Goal: Task Accomplishment & Management: Manage account settings

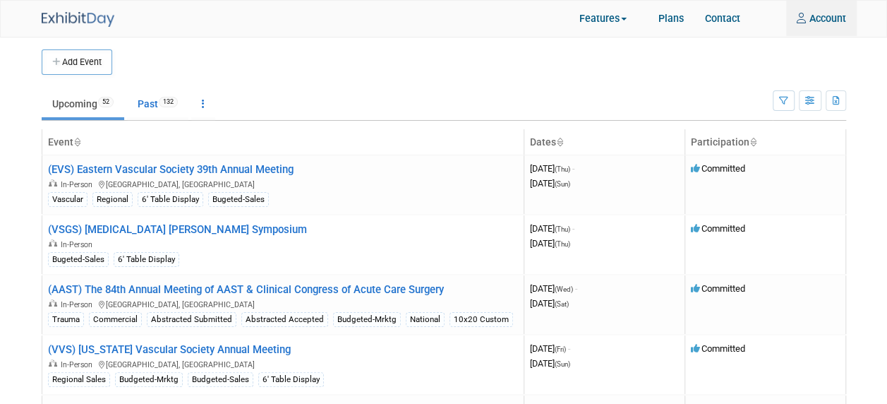
click at [92, 18] on img at bounding box center [78, 19] width 73 height 15
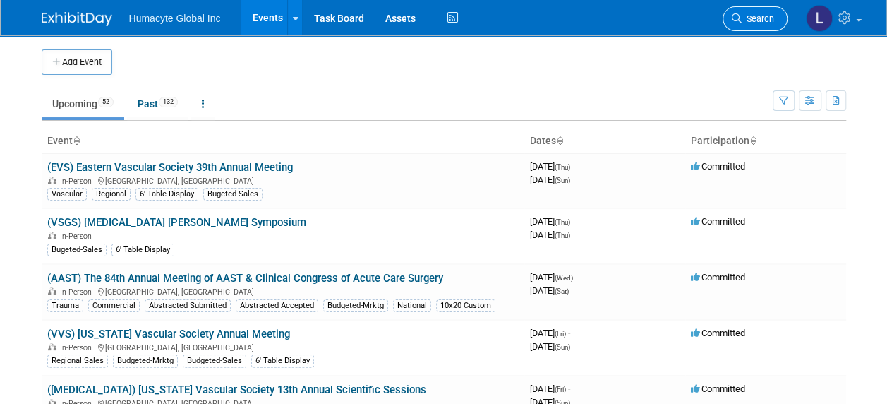
click at [757, 23] on span "Search" at bounding box center [758, 18] width 32 height 11
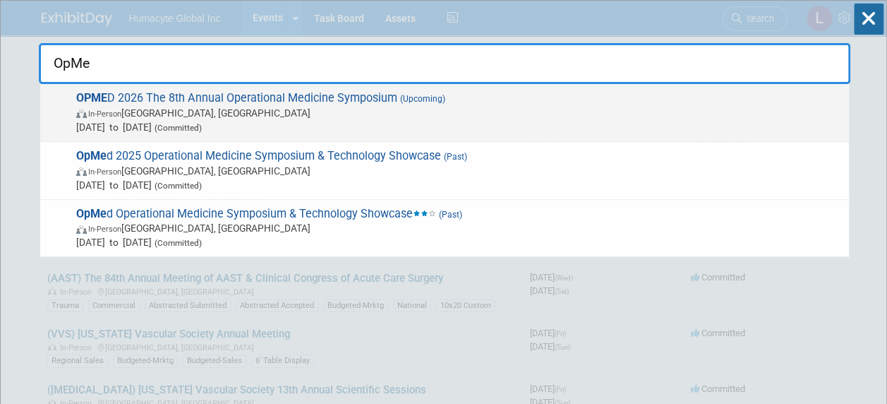
type input "OpMe"
click at [78, 129] on span "[DATE] to [DATE] (Committed)" at bounding box center [459, 127] width 766 height 14
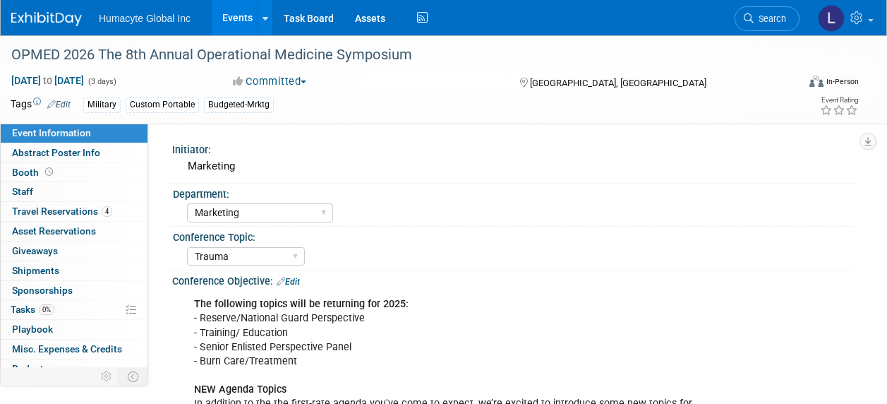
select select "Marketing"
select select "Trauma"
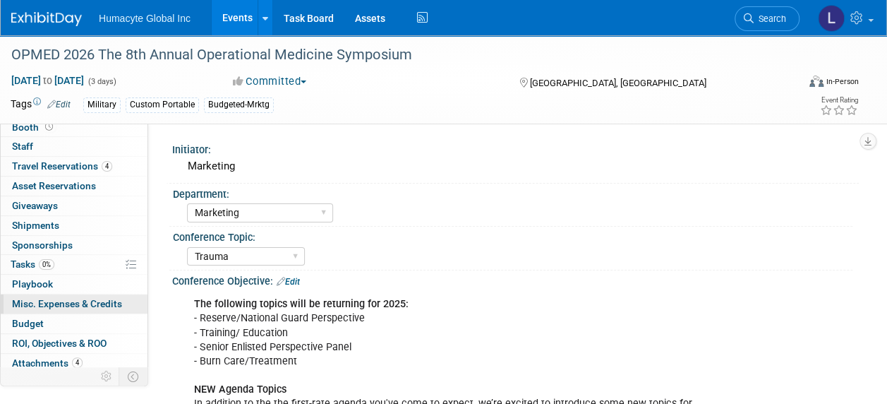
scroll to position [66, 0]
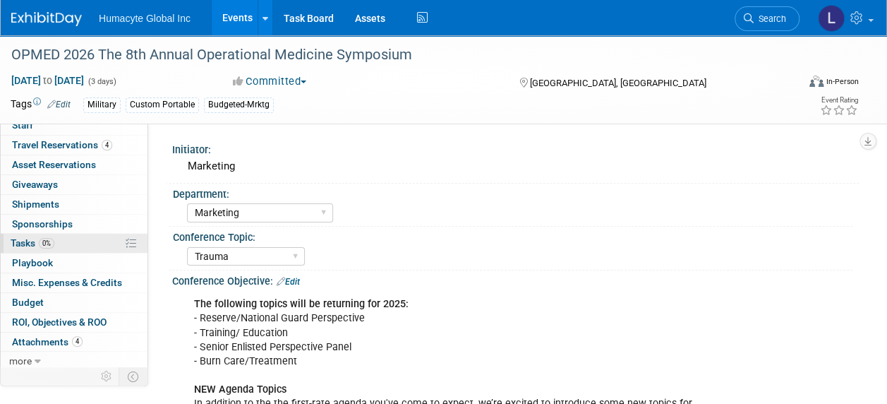
click at [18, 237] on span "Tasks 0%" at bounding box center [33, 242] width 44 height 11
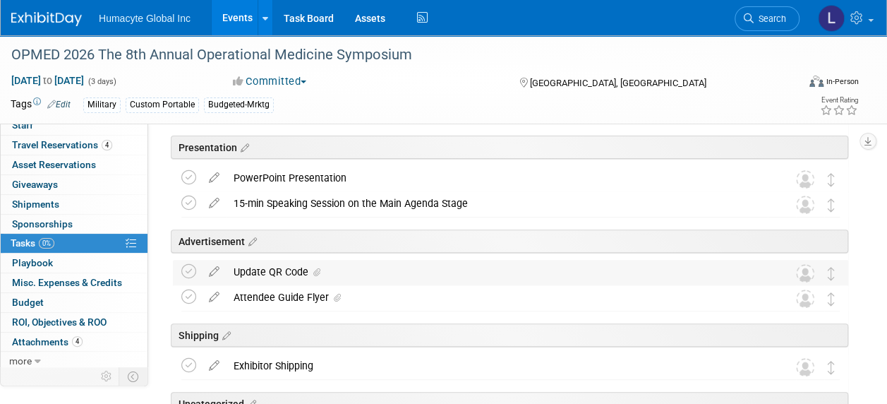
scroll to position [141, 0]
click at [313, 202] on div "15-min Speaking Session on the Main Agenda Stage" at bounding box center [497, 204] width 541 height 24
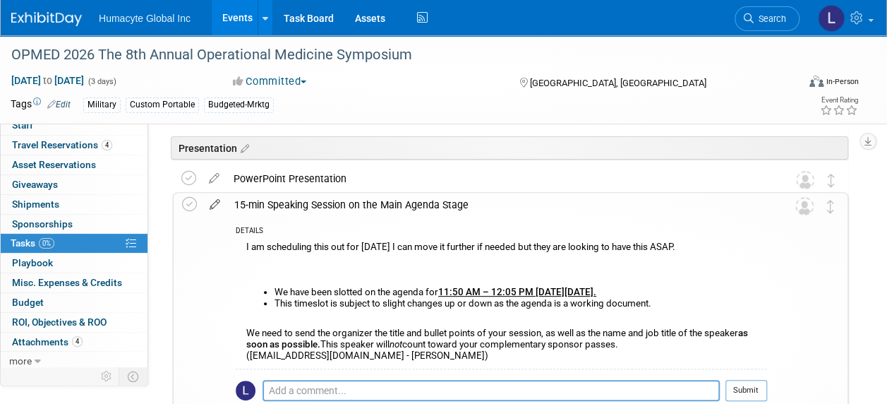
click at [210, 206] on icon at bounding box center [215, 202] width 25 height 18
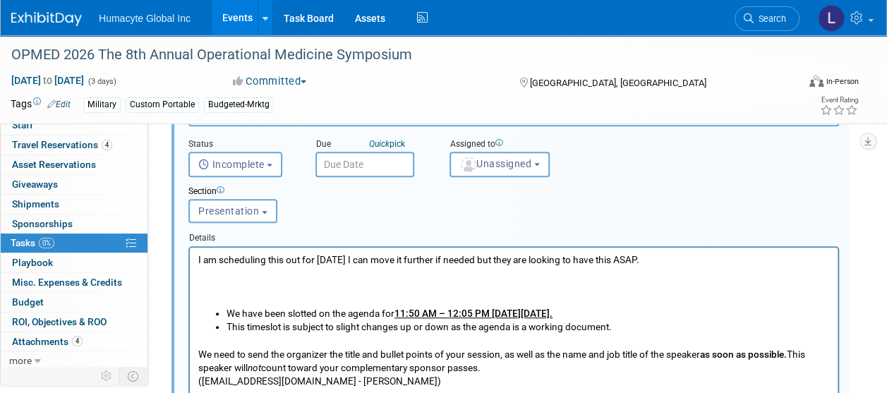
scroll to position [267, 0]
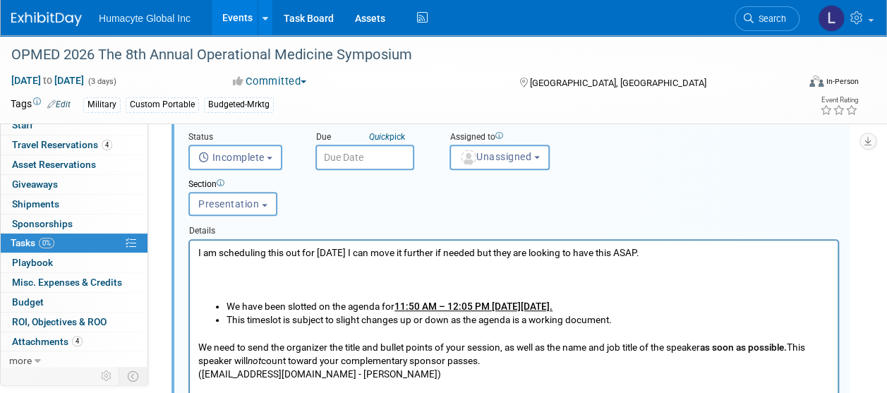
drag, startPoint x: 197, startPoint y: 253, endPoint x: 462, endPoint y: 256, distance: 264.7
click at [462, 256] on html "I am scheduling this out for Nov 4th I can move it further if needed but they a…" at bounding box center [514, 310] width 648 height 140
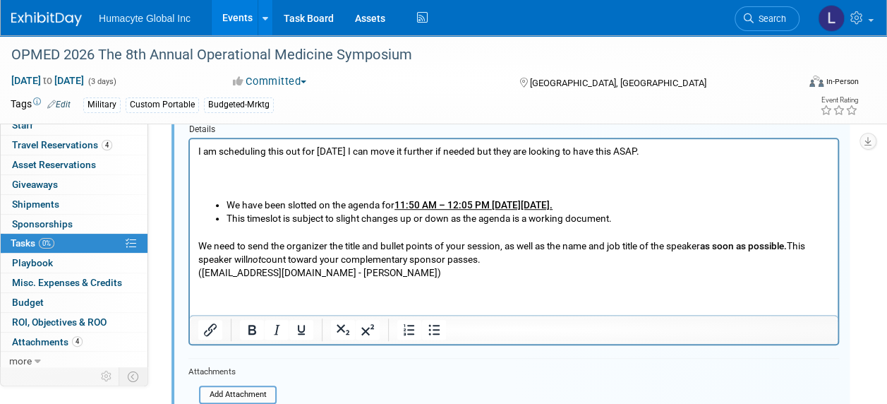
scroll to position [337, 0]
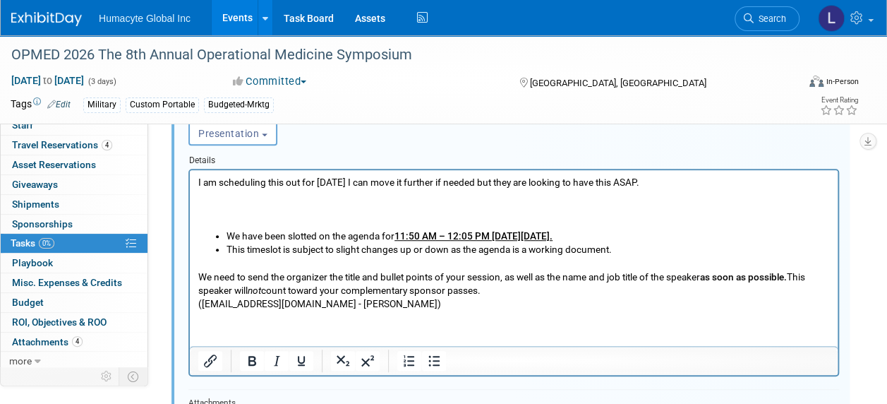
click at [359, 300] on p "We need to send the organizer the title and bullet points of your session, as w…" at bounding box center [514, 283] width 632 height 54
click at [197, 180] on html "I am scheduling this out for Nov 4th I can move it further if needed but they a…" at bounding box center [514, 239] width 648 height 140
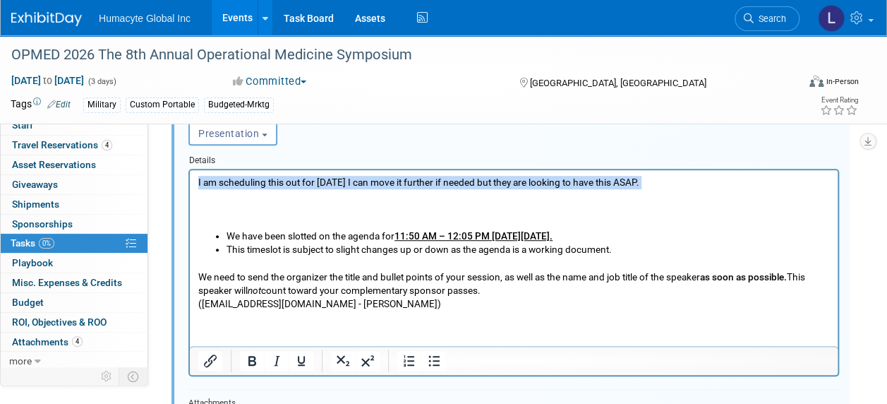
drag, startPoint x: 198, startPoint y: 182, endPoint x: 405, endPoint y: 197, distance: 207.4
click at [405, 197] on p "I am scheduling this out for Nov 4th I can move it further if needed but they a…" at bounding box center [514, 202] width 632 height 54
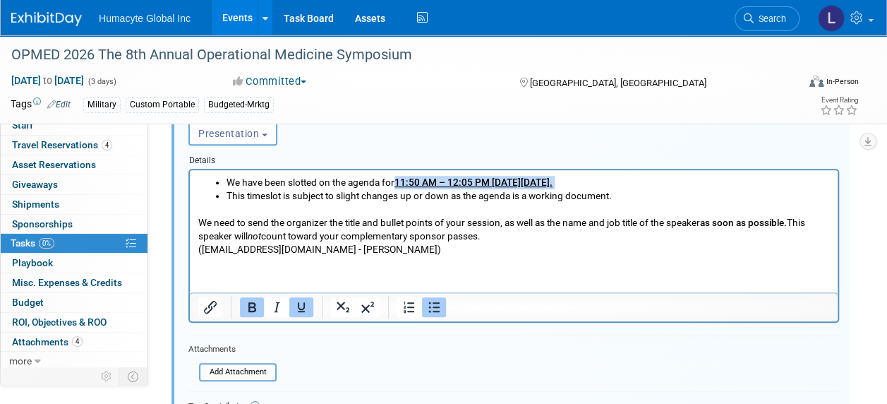
drag, startPoint x: 397, startPoint y: 180, endPoint x: 625, endPoint y: 163, distance: 227.9
click at [625, 169] on html "We have been slotted on the agenda for 11:50 AM – 12:05 PM on Wednesday, March …" at bounding box center [514, 212] width 648 height 86
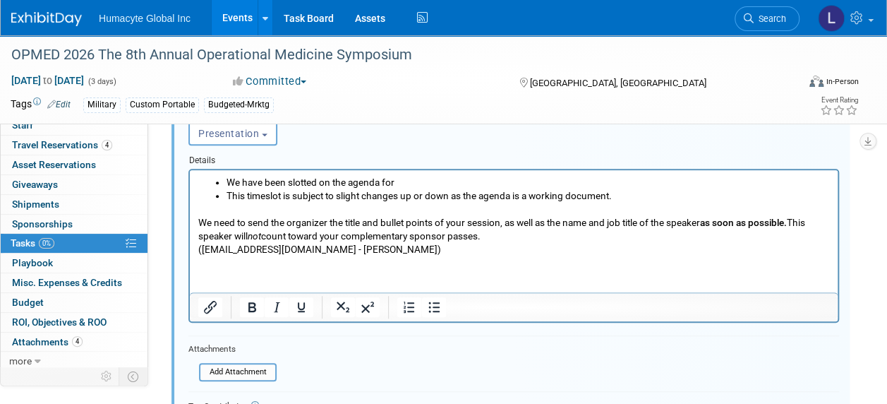
click at [532, 234] on p "We need to send the organizer the title and bullet points of your session, as w…" at bounding box center [514, 229] width 632 height 54
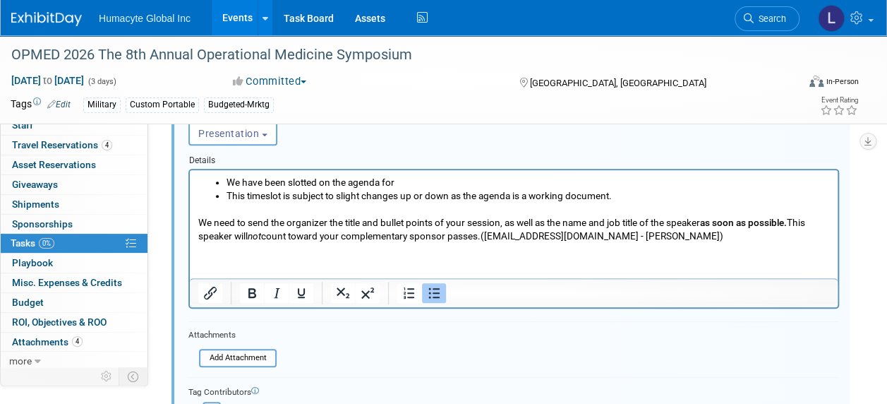
click at [222, 173] on html "We have been slotted on the agenda for This timeslot is subject to slight chang…" at bounding box center [514, 205] width 648 height 73
click at [226, 177] on ul "We have been slotted on the agenda for This timeslot is subject to slight chang…" at bounding box center [514, 188] width 632 height 27
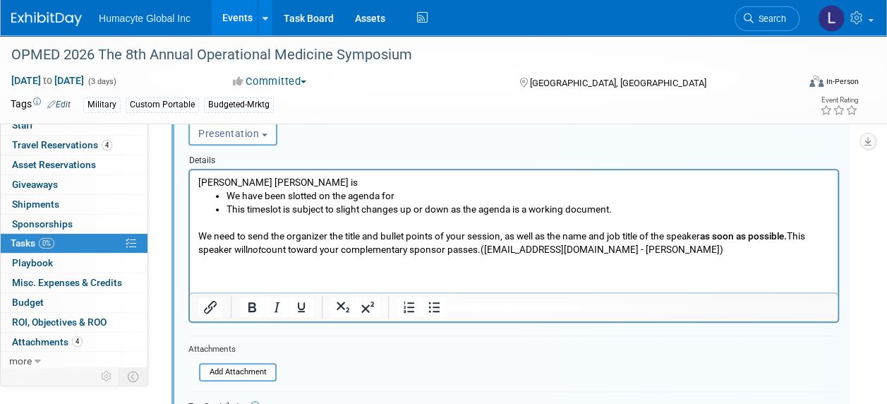
click at [356, 169] on div at bounding box center [513, 246] width 651 height 154
click at [318, 183] on p "Per Morgan Dr. Patel is" at bounding box center [514, 181] width 632 height 13
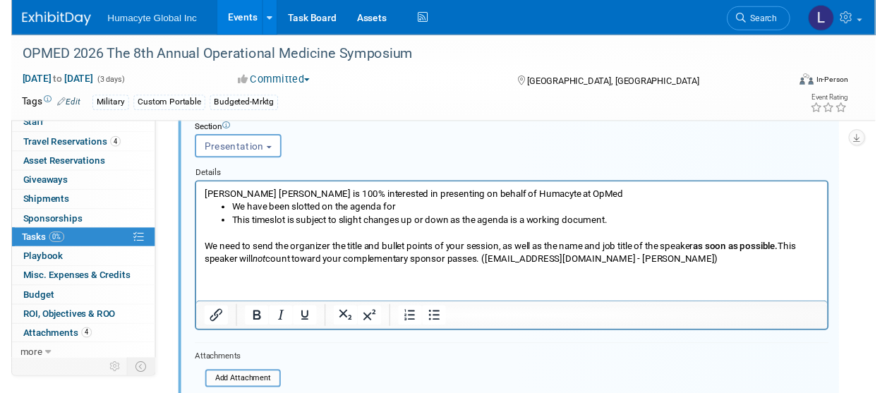
scroll to position [196, 0]
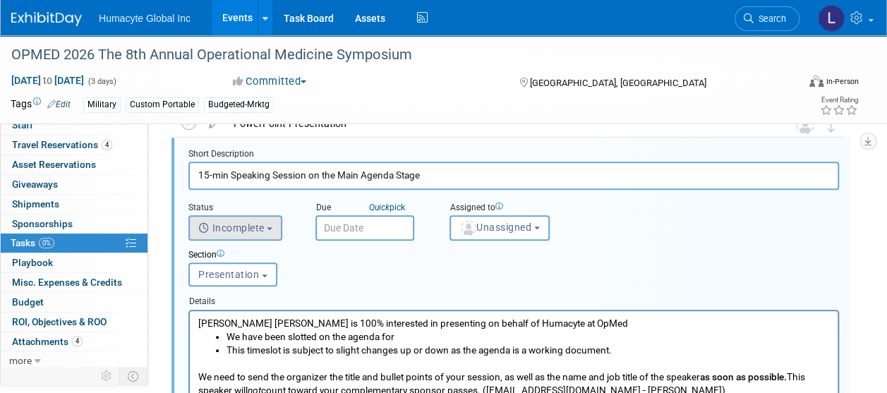
click at [227, 228] on span "Incomplete" at bounding box center [231, 227] width 66 height 11
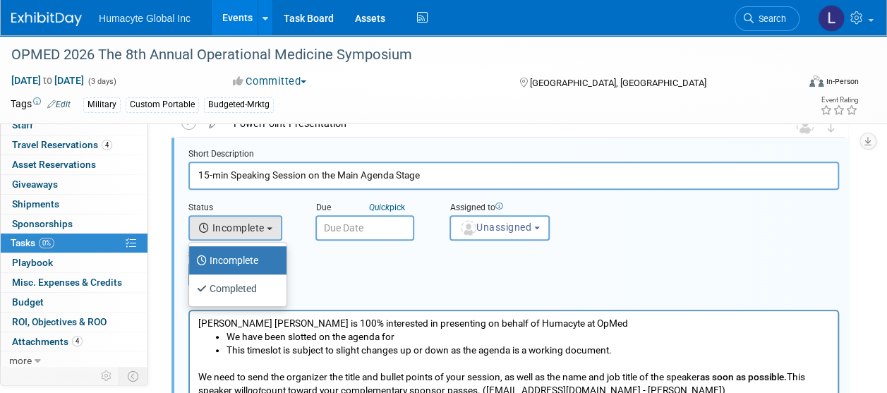
click at [394, 233] on input "text" at bounding box center [365, 227] width 99 height 25
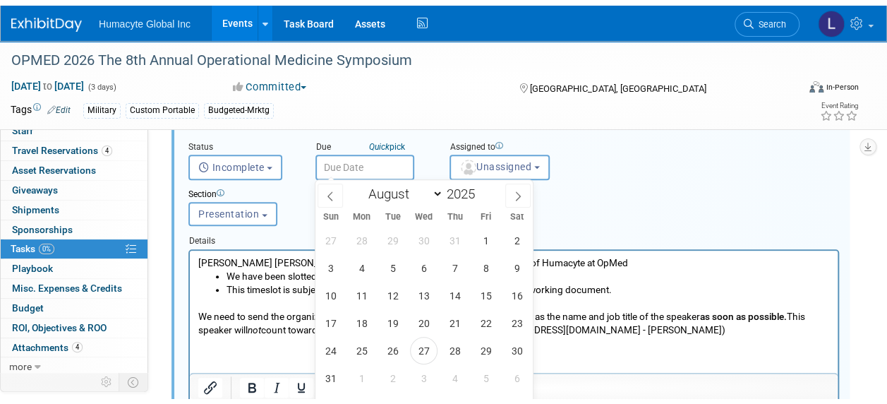
scroll to position [337, 0]
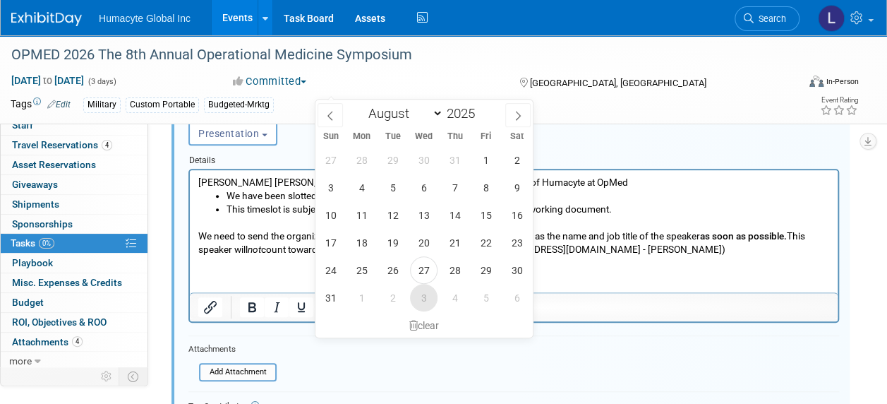
click at [419, 297] on span "3" at bounding box center [424, 298] width 28 height 28
type input "Sep 3, 2025"
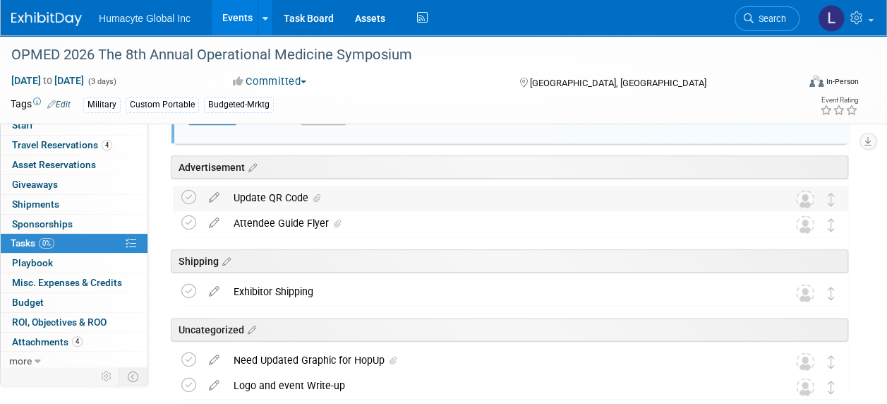
scroll to position [549, 0]
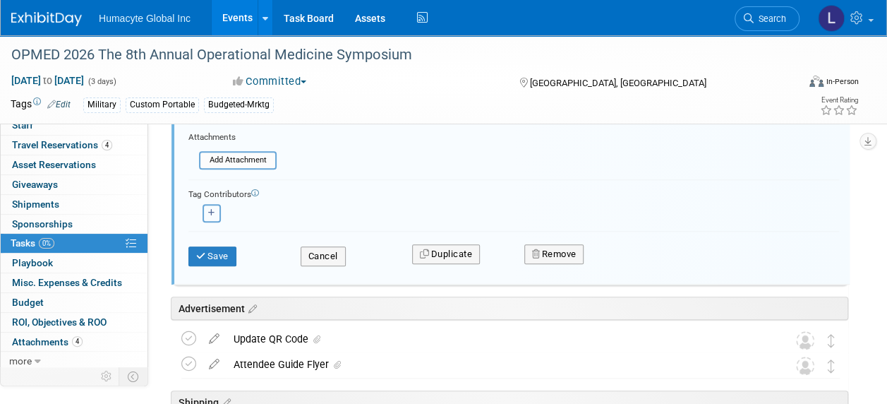
click at [214, 210] on icon "button" at bounding box center [211, 213] width 7 height 8
select select
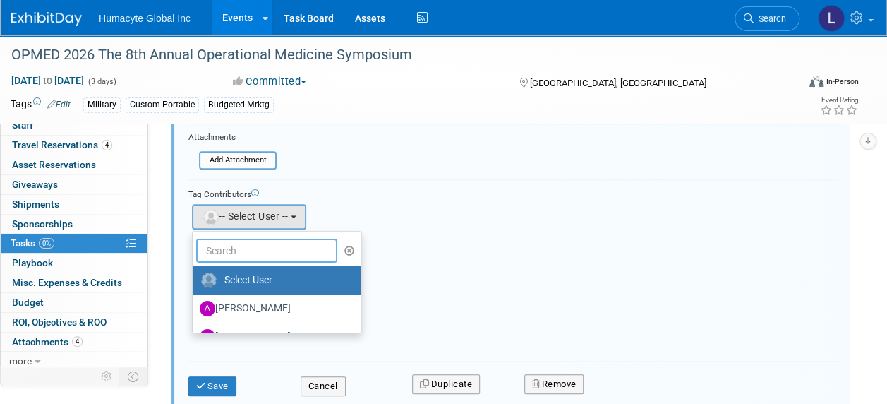
click at [227, 244] on input "text" at bounding box center [266, 251] width 141 height 24
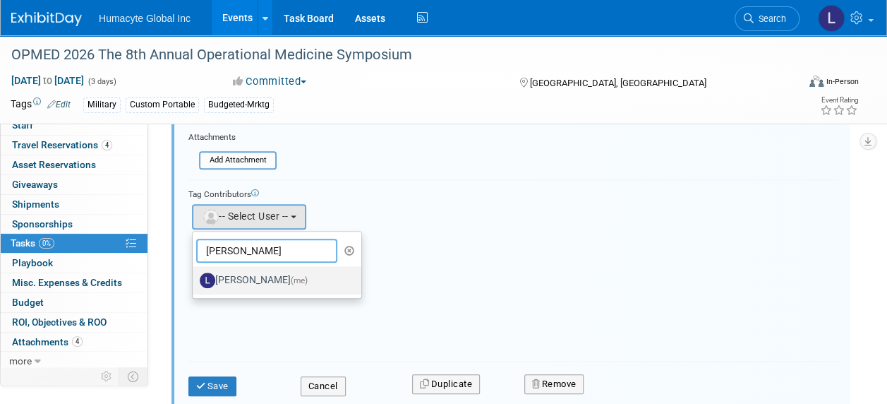
type input "Linda"
click at [265, 275] on label "Linda Hamilton (me)" at bounding box center [274, 280] width 148 height 23
click at [195, 275] on input "Linda Hamilton (me)" at bounding box center [190, 278] width 9 height 9
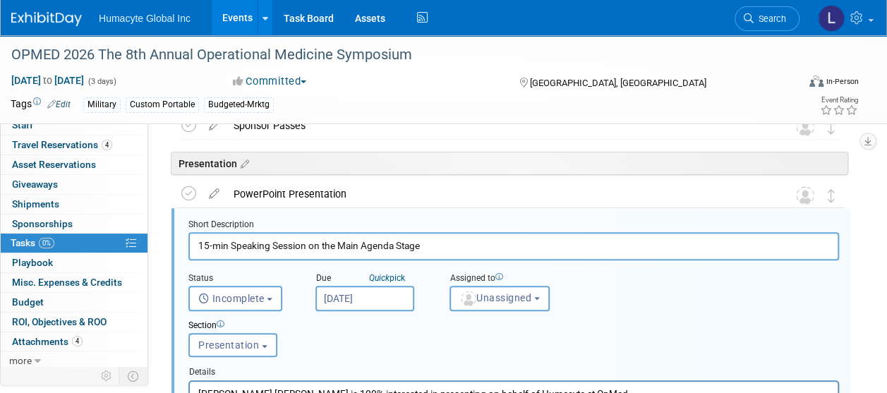
scroll to position [196, 0]
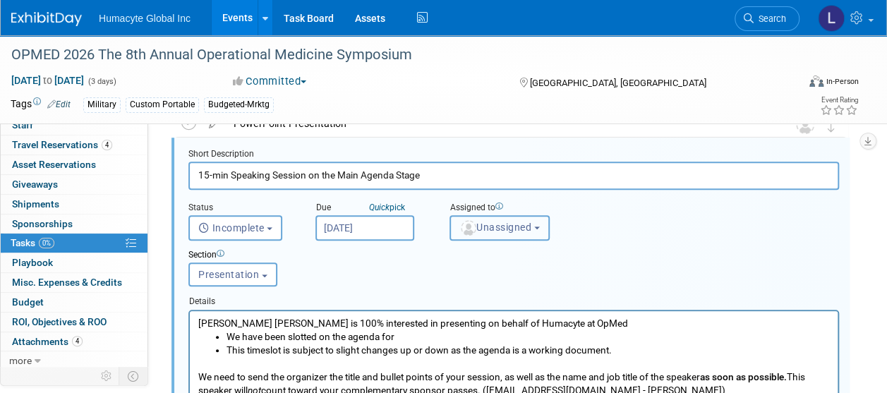
click at [522, 233] on button "Unassigned" at bounding box center [500, 227] width 100 height 25
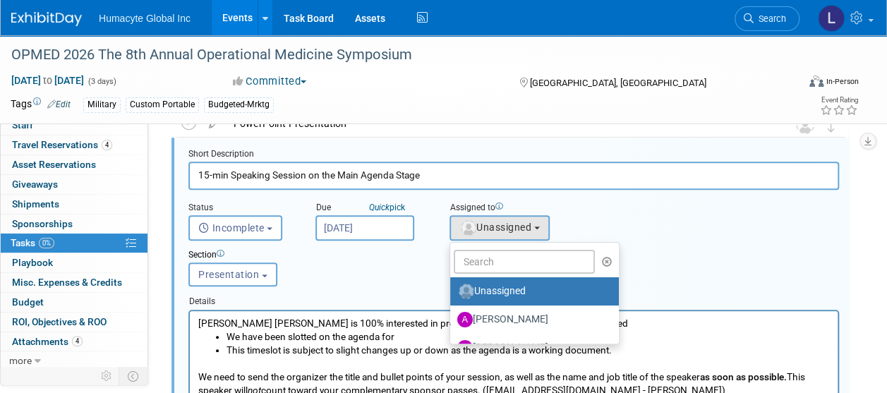
click at [517, 247] on ul "Unassigned Adrian Diazgonsen Anthony Mattair B. J. Scheessele Brenden Wally Car…" at bounding box center [535, 293] width 170 height 102
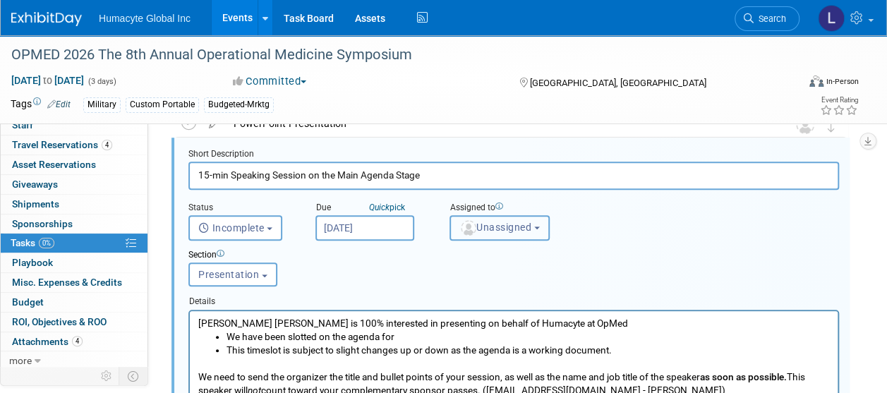
click at [511, 234] on button "Unassigned" at bounding box center [500, 227] width 100 height 25
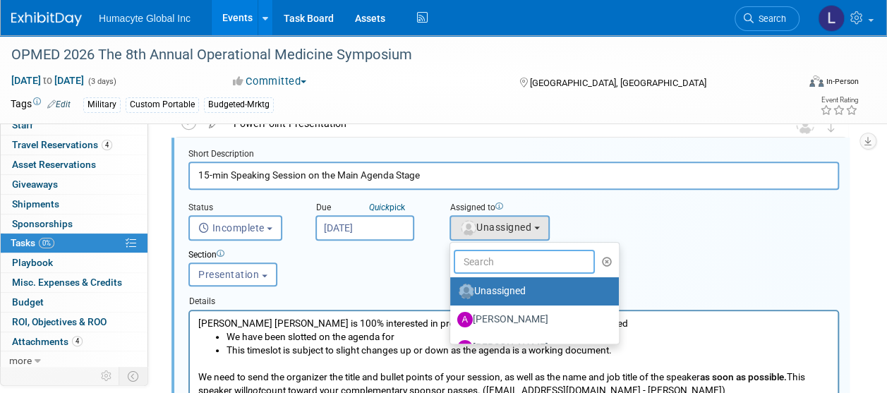
click at [505, 258] on input "text" at bounding box center [524, 262] width 141 height 24
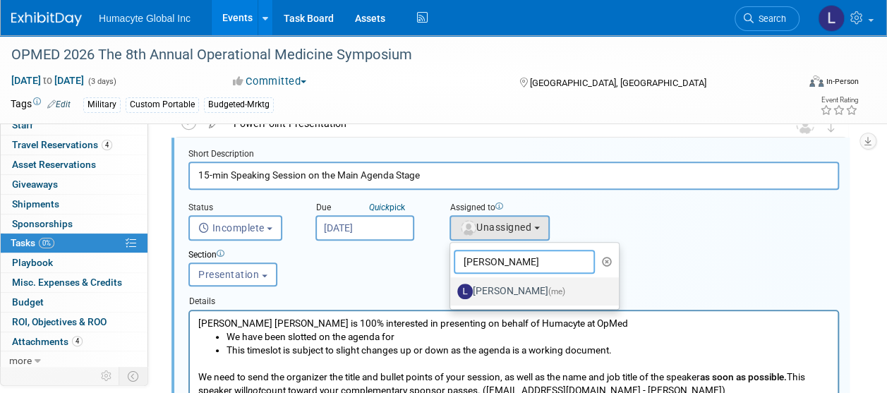
type input "Linda"
click at [510, 298] on label "Linda Hamilton (me)" at bounding box center [531, 291] width 148 height 23
click at [452, 294] on input "Linda Hamilton (me)" at bounding box center [447, 289] width 9 height 9
select select "37db9ad9-d629-4432-a702-64294516bf75"
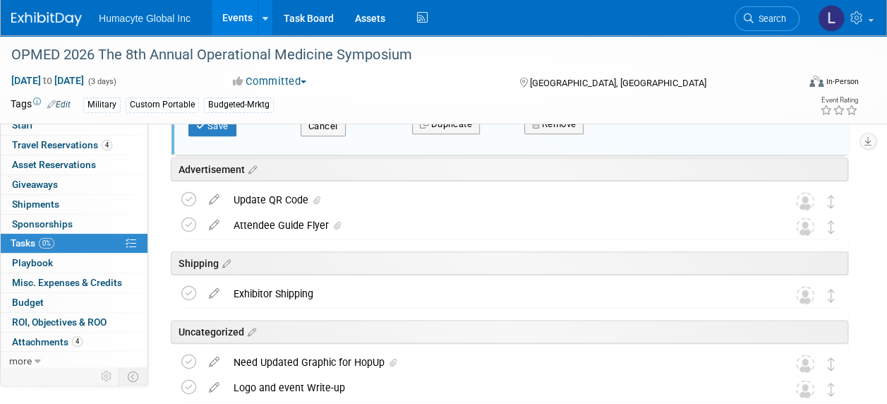
scroll to position [620, 0]
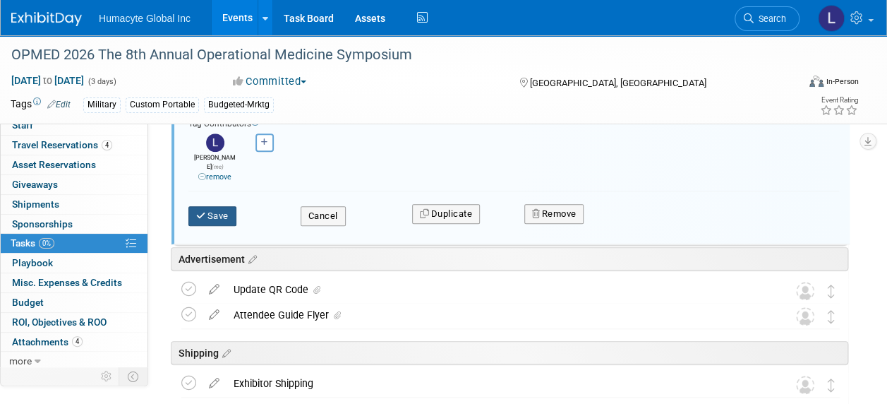
click at [215, 210] on button "Save" at bounding box center [212, 216] width 48 height 20
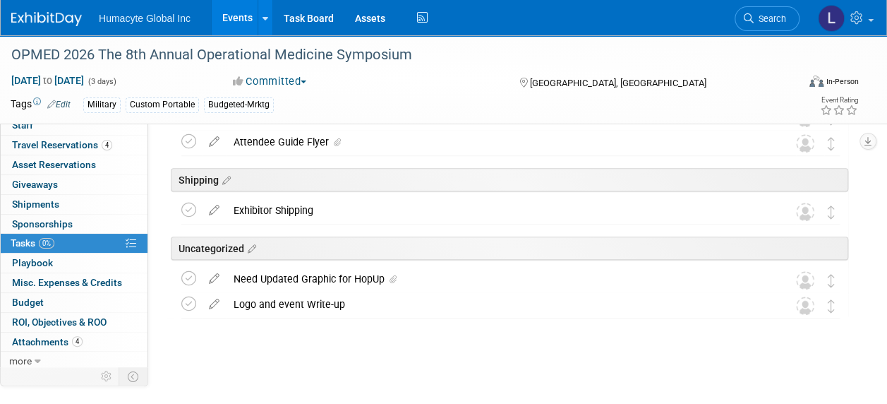
scroll to position [553, 0]
